Goal: Check status: Check status

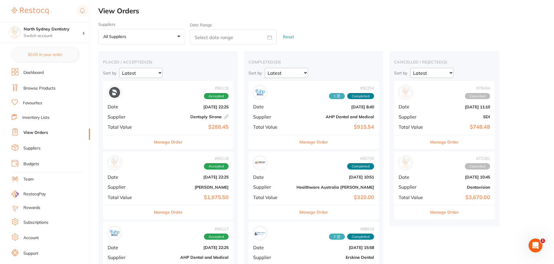
click at [124, 35] on p "All suppliers" at bounding box center [115, 36] width 25 height 5
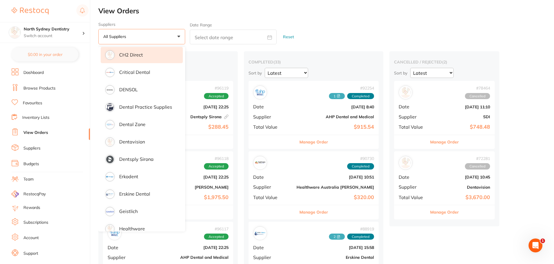
scroll to position [202, 0]
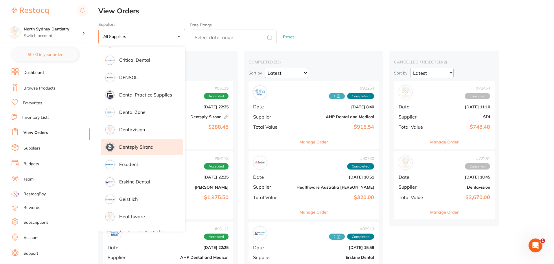
click at [143, 149] on p "Dentsply Sirona" at bounding box center [136, 146] width 34 height 5
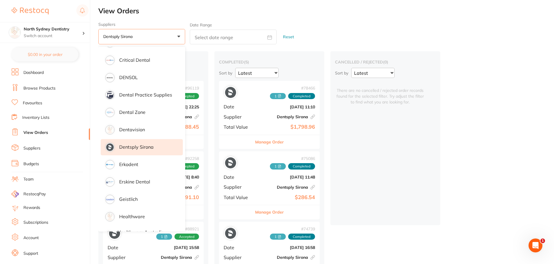
click at [241, 16] on main "View Orders Suppliers Dentsply Sirona +0 All suppliers 1122 Corp AB Orthodontic…" at bounding box center [326, 218] width 456 height 436
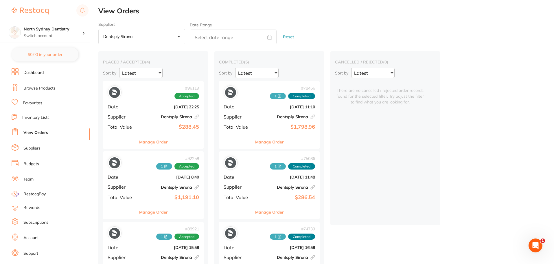
click at [159, 99] on div "# 96119 Accepted" at bounding box center [153, 92] width 91 height 14
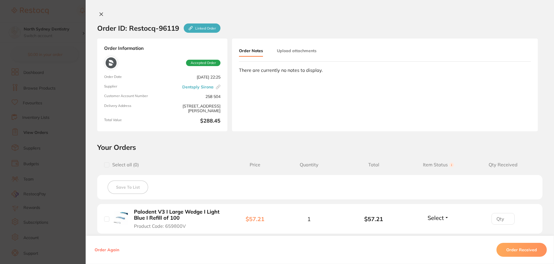
click at [101, 16] on button at bounding box center [101, 15] width 8 height 6
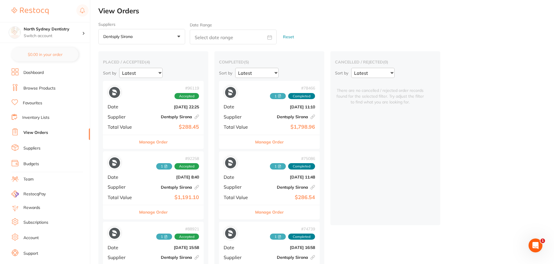
click at [163, 115] on b "Dentsply Sirona This order has been placed with your online account on Dentsply…" at bounding box center [170, 116] width 58 height 5
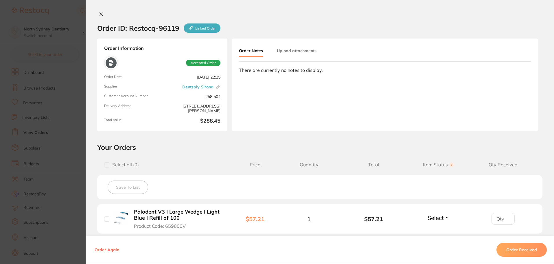
click at [297, 49] on button "Upload attachments" at bounding box center [297, 50] width 40 height 10
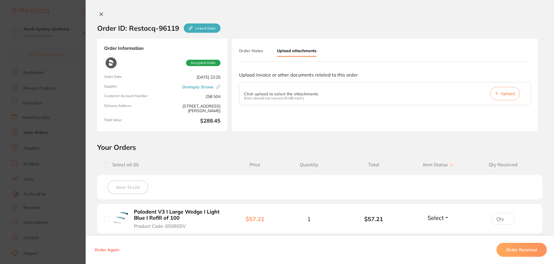
click at [508, 92] on span "Upload" at bounding box center [508, 93] width 14 height 5
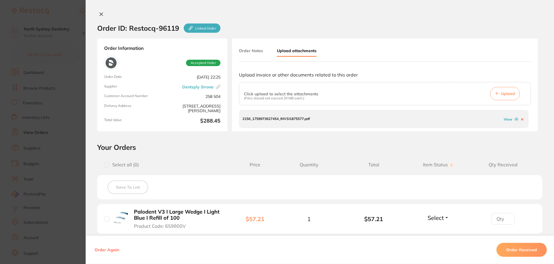
drag, startPoint x: 515, startPoint y: 249, endPoint x: 510, endPoint y: 217, distance: 32.6
click at [515, 249] on button "Order Received" at bounding box center [521, 249] width 50 height 14
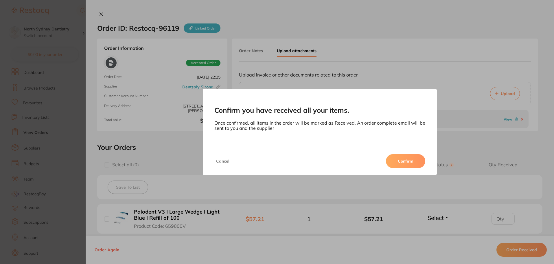
click at [417, 164] on button "Confirm" at bounding box center [405, 161] width 39 height 14
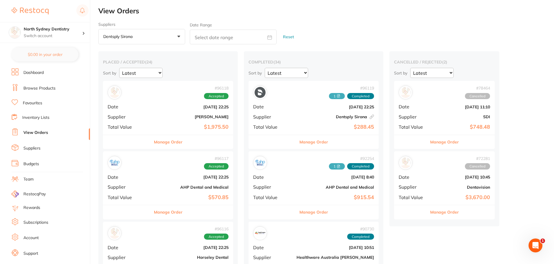
click at [163, 36] on button "Dentsply Sirona +0" at bounding box center [141, 37] width 87 height 16
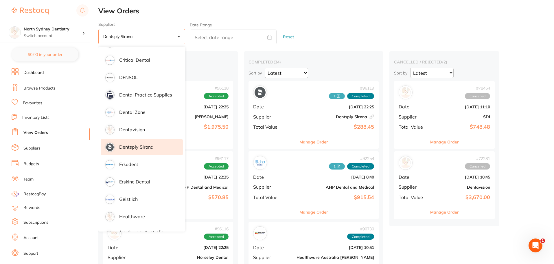
click at [128, 150] on li "Dentsply Sirona" at bounding box center [142, 147] width 82 height 16
click at [340, 35] on div "Suppliers All suppliers +0 All suppliers 1122 Corp AB Orthodontics [PERSON_NAME…" at bounding box center [326, 33] width 456 height 23
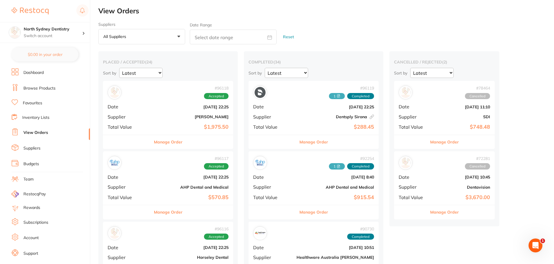
scroll to position [231, 0]
